Goal: Task Accomplishment & Management: Use online tool/utility

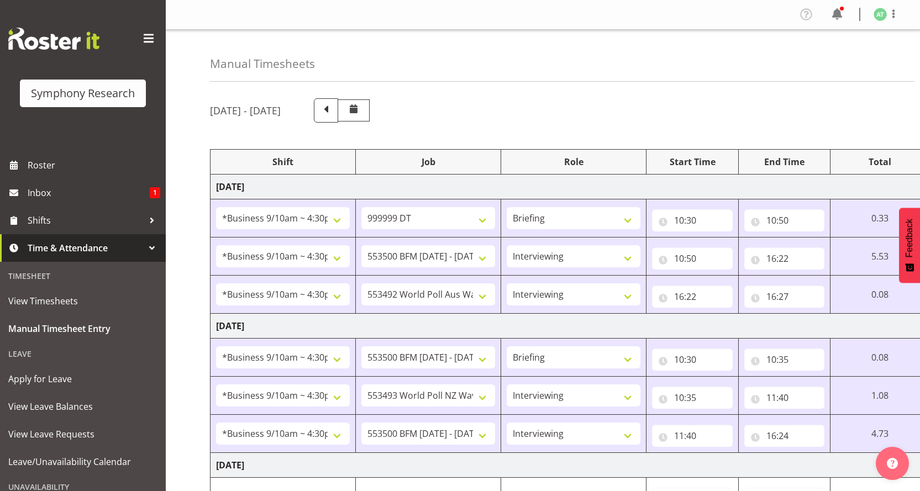
select select "26078"
select select "760"
select select "26078"
select select "10733"
select select "47"
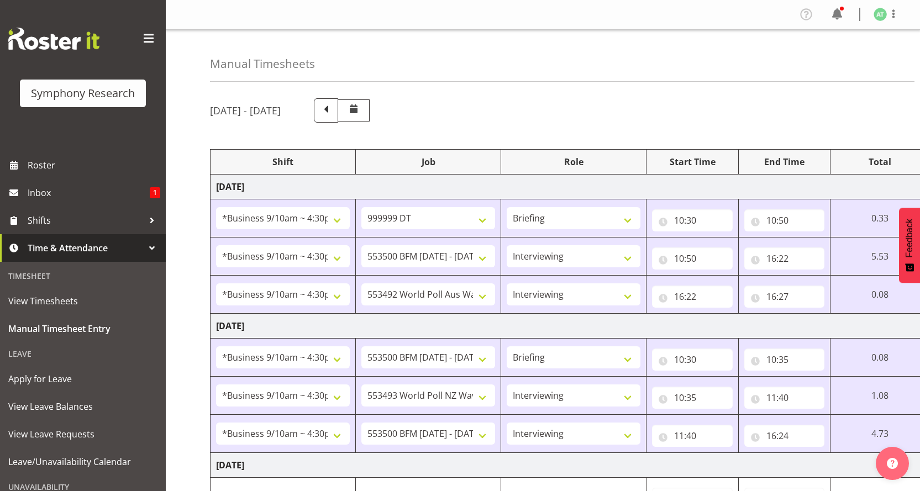
select select "26078"
select select "10499"
select select "47"
select select "26078"
select select "10733"
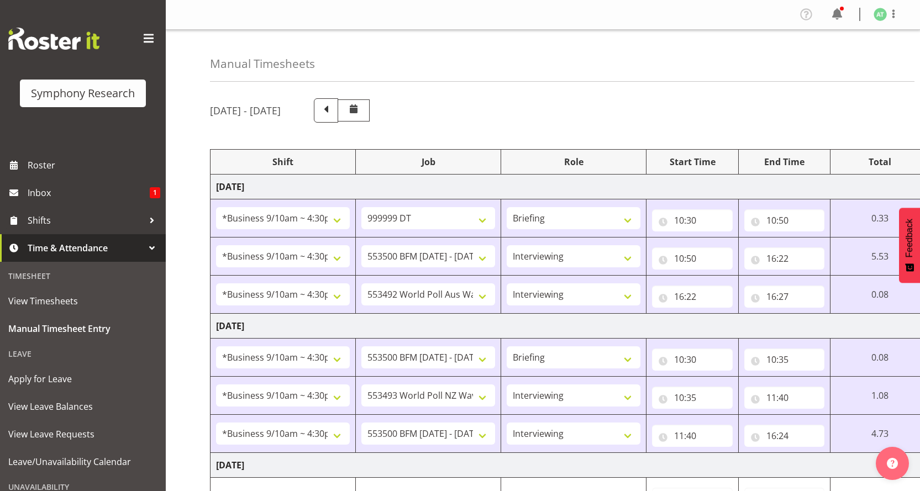
select select "26078"
select select "10527"
select select "47"
select select "26078"
select select "10733"
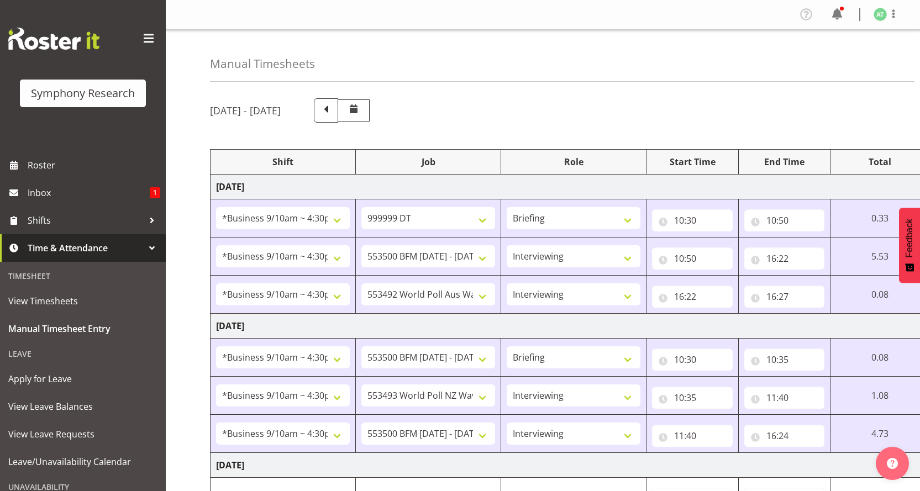
select select "47"
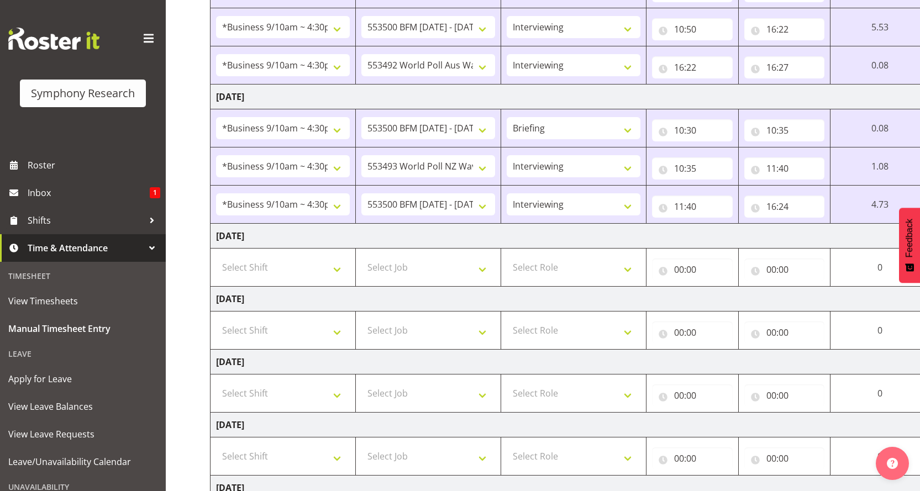
scroll to position [229, 0]
click at [342, 256] on select "Select Shift !!Weekend Residential (Roster IT Shift Label) *Business 9/10am ~ 4…" at bounding box center [283, 267] width 134 height 22
select select "26078"
click at [216, 256] on select "Select Shift !!Weekend Residential (Roster IT Shift Label) *Business 9/10am ~ 4…" at bounding box center [283, 267] width 134 height 22
drag, startPoint x: 496, startPoint y: 198, endPoint x: 483, endPoint y: 200, distance: 13.9
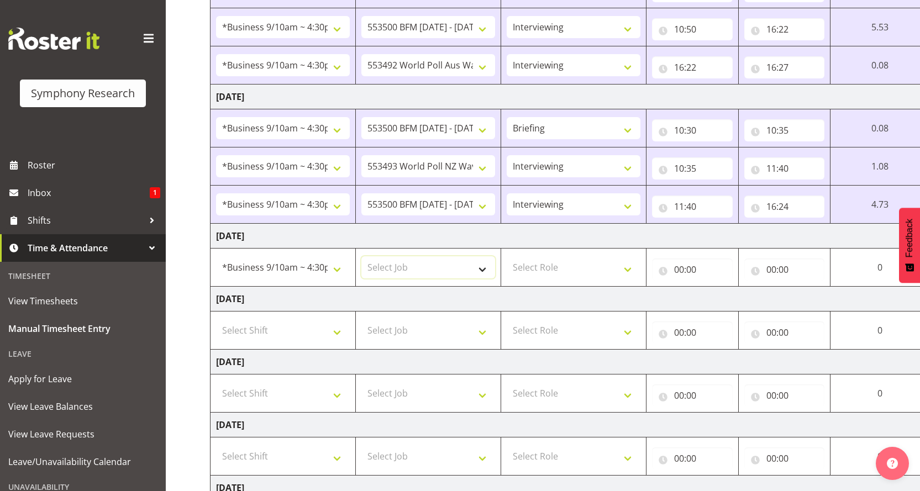
click at [495, 256] on select "Select Job 550060 IF Admin 553492 World Poll Aus Wave 2 Main 2025 553493 World …" at bounding box center [428, 267] width 134 height 22
select select "10733"
click at [366, 256] on select "Select Job 550060 IF Admin 553492 World Poll Aus Wave 2 Main 2025 553493 World …" at bounding box center [428, 267] width 134 height 22
click at [641, 256] on select "Select Role Briefing Interviewing" at bounding box center [574, 267] width 134 height 22
select select "47"
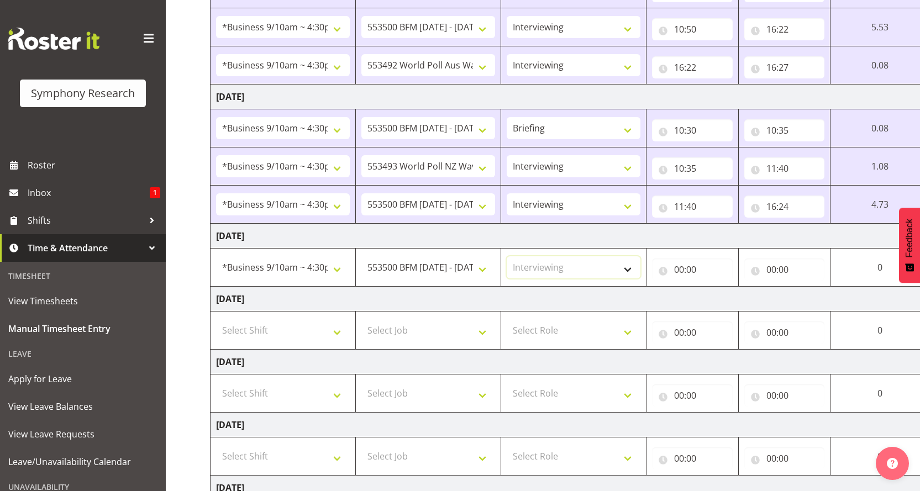
click at [516, 256] on select "Select Role Briefing Interviewing" at bounding box center [574, 267] width 134 height 22
click at [690, 259] on input "00:00" at bounding box center [692, 270] width 81 height 22
click at [740, 287] on select "00 01 02 03 04 05 06 07 08 09 10 11 12 13 14 15 16 17 18 19 20 21 22 23" at bounding box center [727, 298] width 25 height 22
